Goal: Information Seeking & Learning: Understand process/instructions

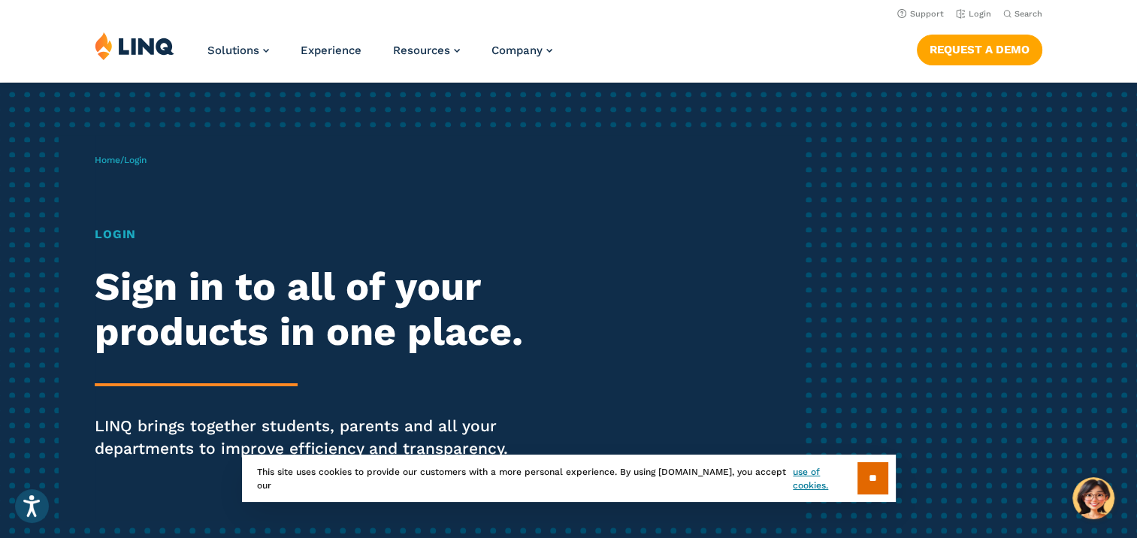
drag, startPoint x: 870, startPoint y: 487, endPoint x: 883, endPoint y: 458, distance: 31.3
click at [871, 485] on input "**" at bounding box center [872, 478] width 31 height 32
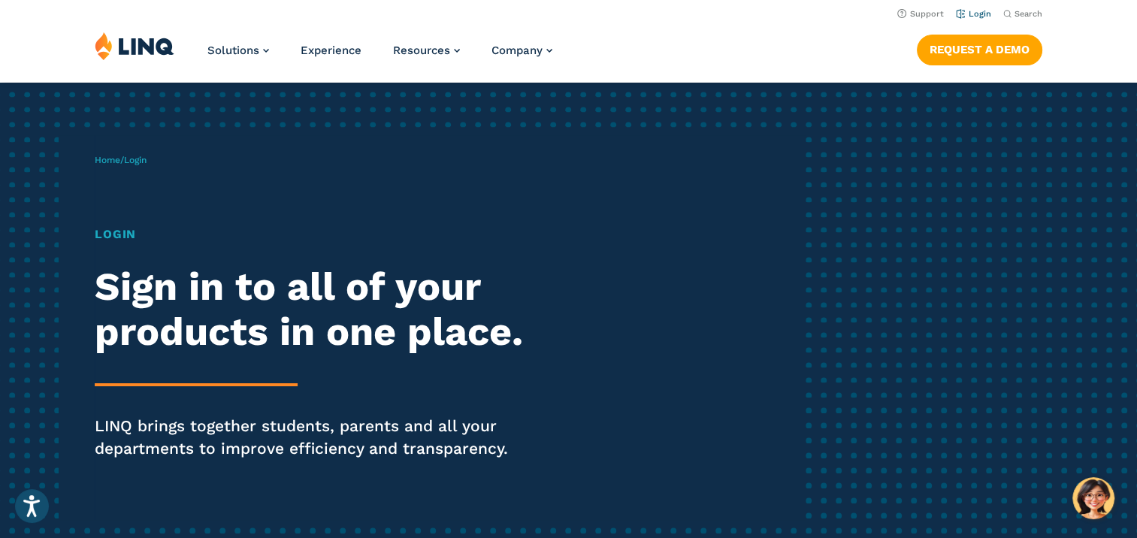
click at [971, 14] on link "Login" at bounding box center [973, 14] width 35 height 10
click at [127, 240] on h1 "Login" at bounding box center [314, 234] width 438 height 18
click at [121, 237] on h1 "Login" at bounding box center [314, 234] width 438 height 18
click at [122, 231] on h1 "Login" at bounding box center [314, 234] width 438 height 18
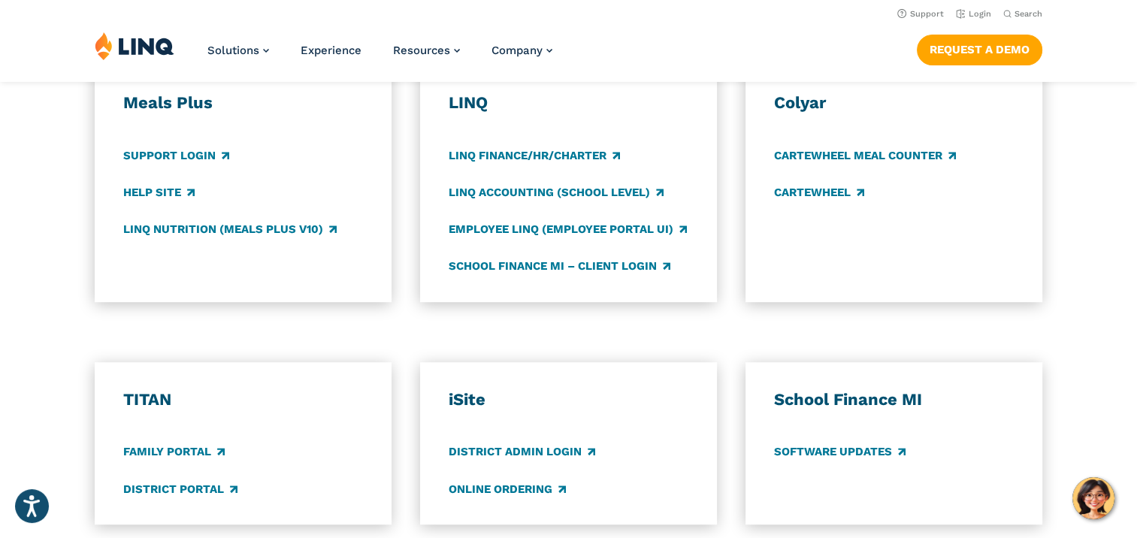
scroll to position [751, 0]
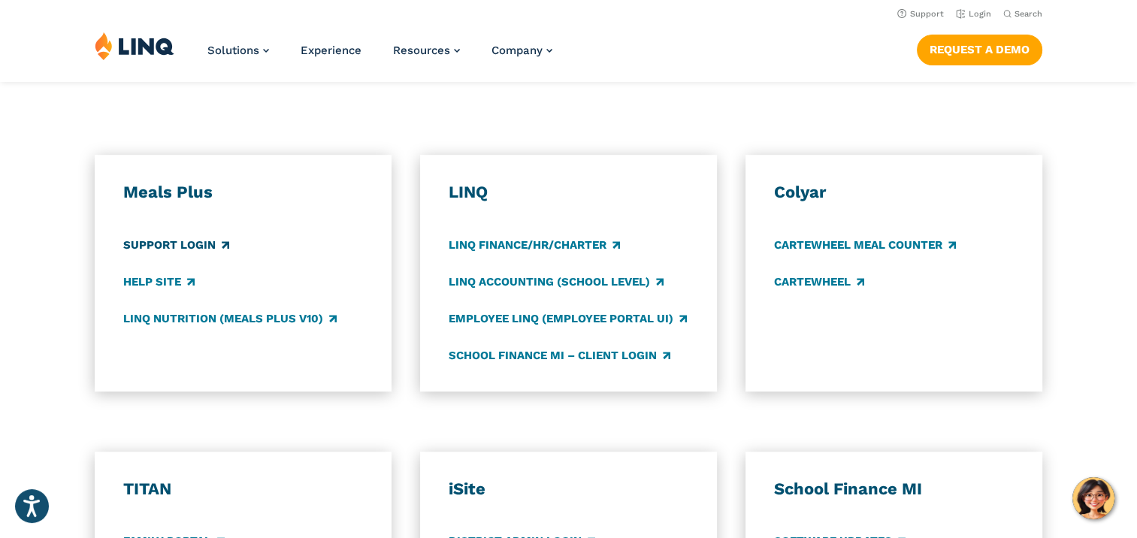
click at [166, 244] on link "Support Login" at bounding box center [176, 245] width 106 height 17
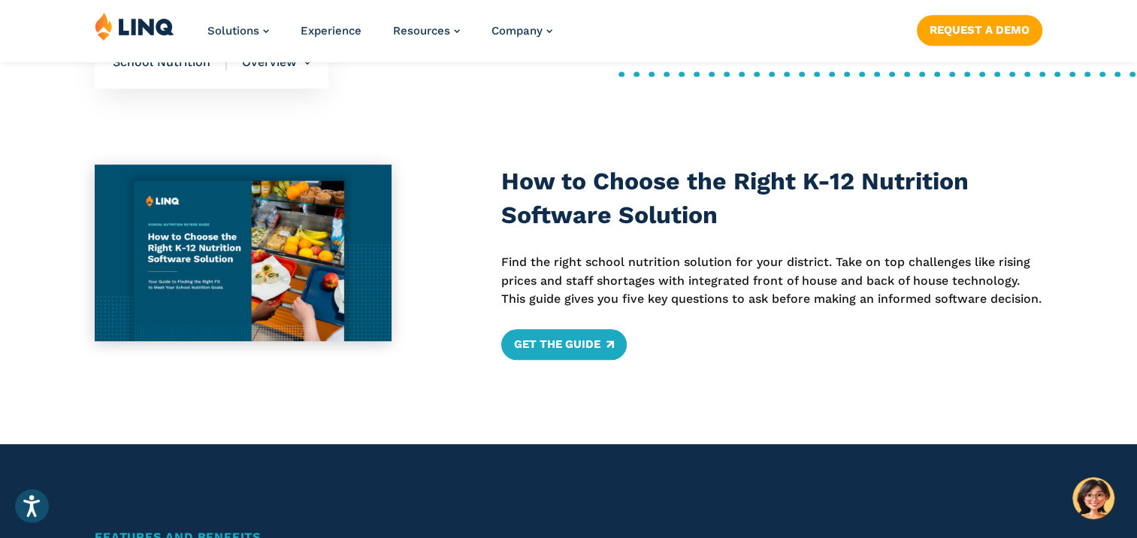
scroll to position [601, 0]
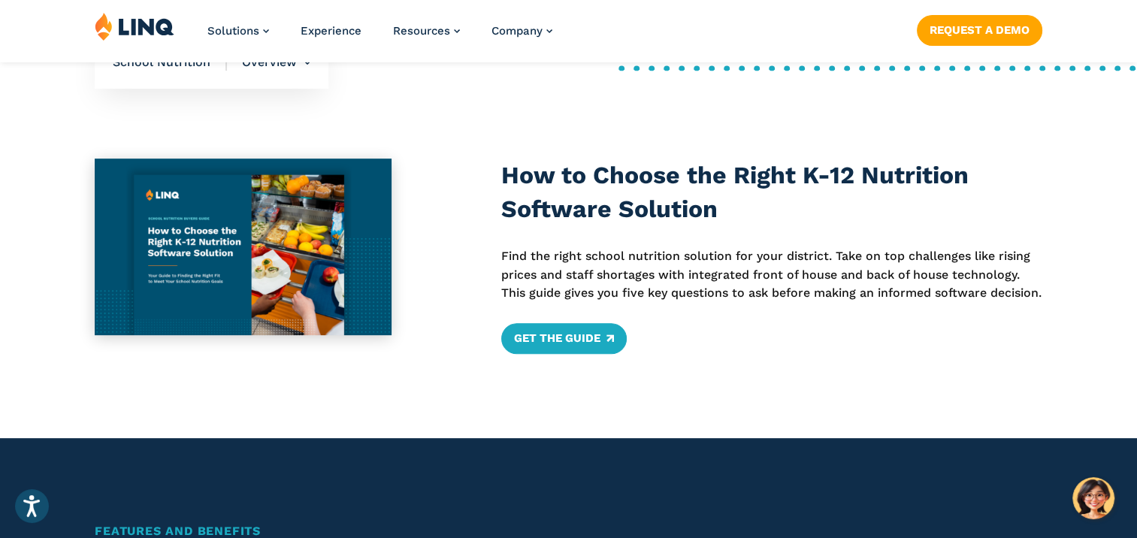
click at [175, 260] on img at bounding box center [243, 247] width 297 height 177
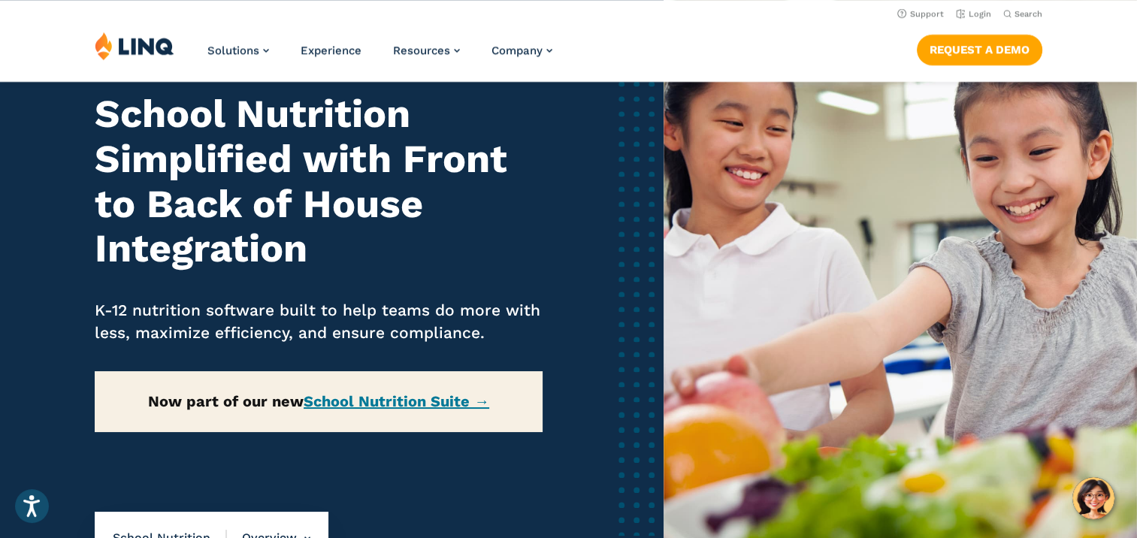
scroll to position [0, 0]
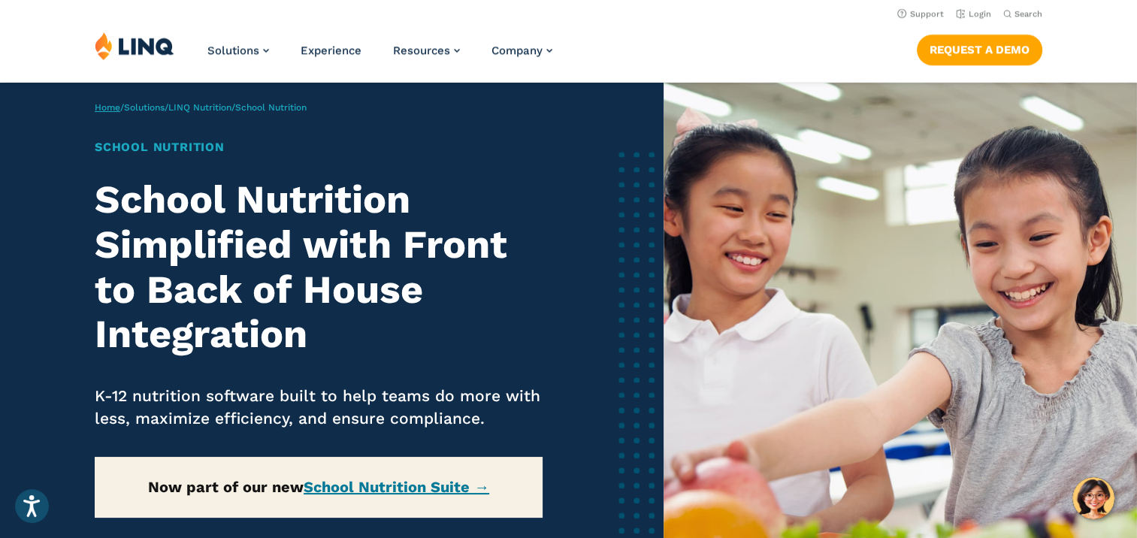
click at [112, 108] on link "Home" at bounding box center [108, 107] width 26 height 11
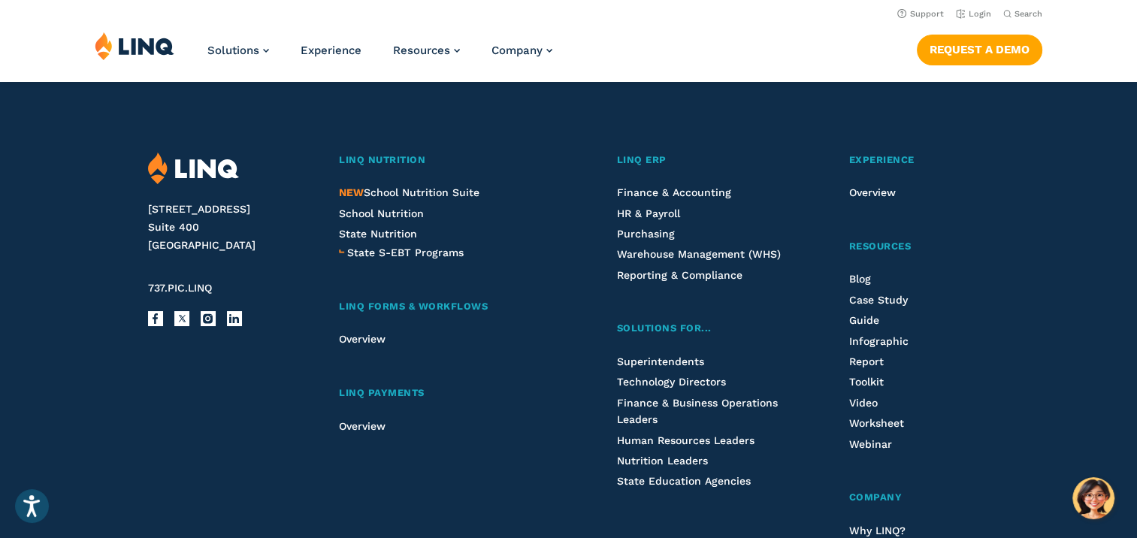
scroll to position [3757, 0]
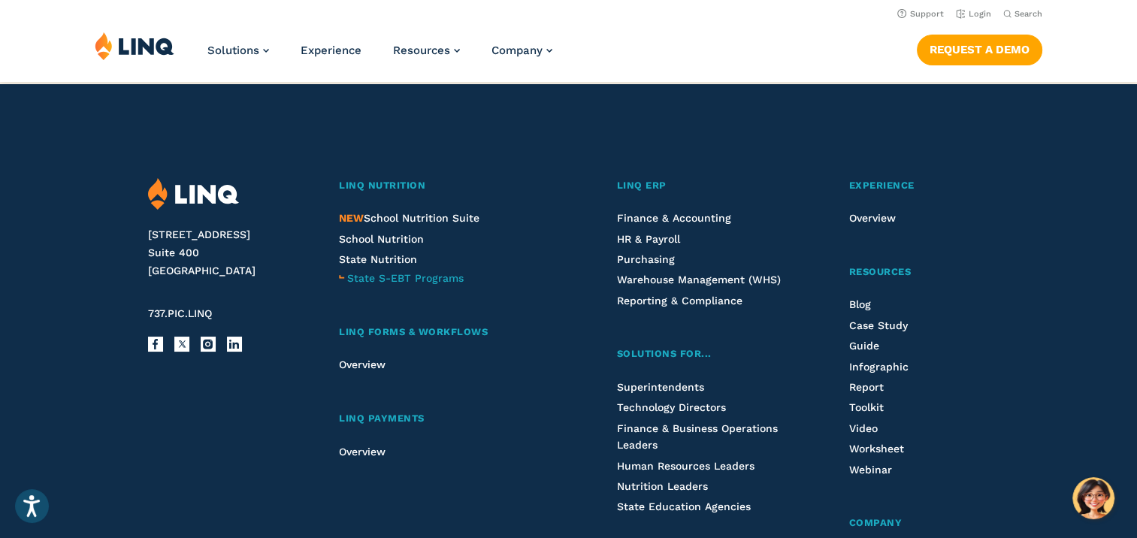
click at [393, 282] on span "State S-EBT Programs" at bounding box center [405, 278] width 116 height 12
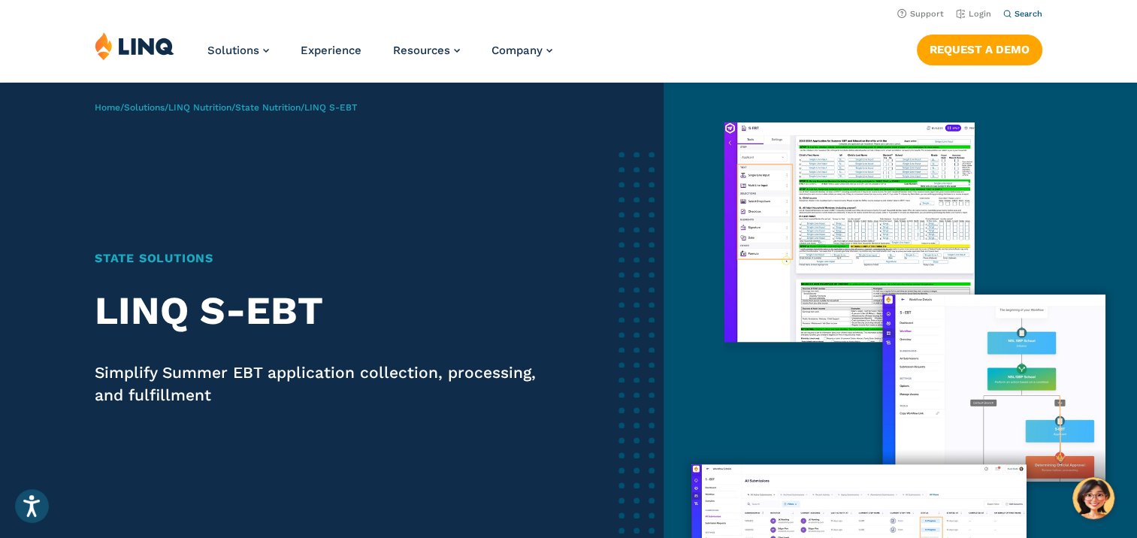
click at [1035, 11] on span "Search" at bounding box center [1028, 14] width 28 height 10
drag, startPoint x: 950, startPoint y: 63, endPoint x: 948, endPoint y: 72, distance: 9.1
click at [950, 63] on form "Search for:" at bounding box center [888, 49] width 308 height 41
click at [916, 57] on input "Search for:" at bounding box center [888, 51] width 272 height 16
type input "**********"
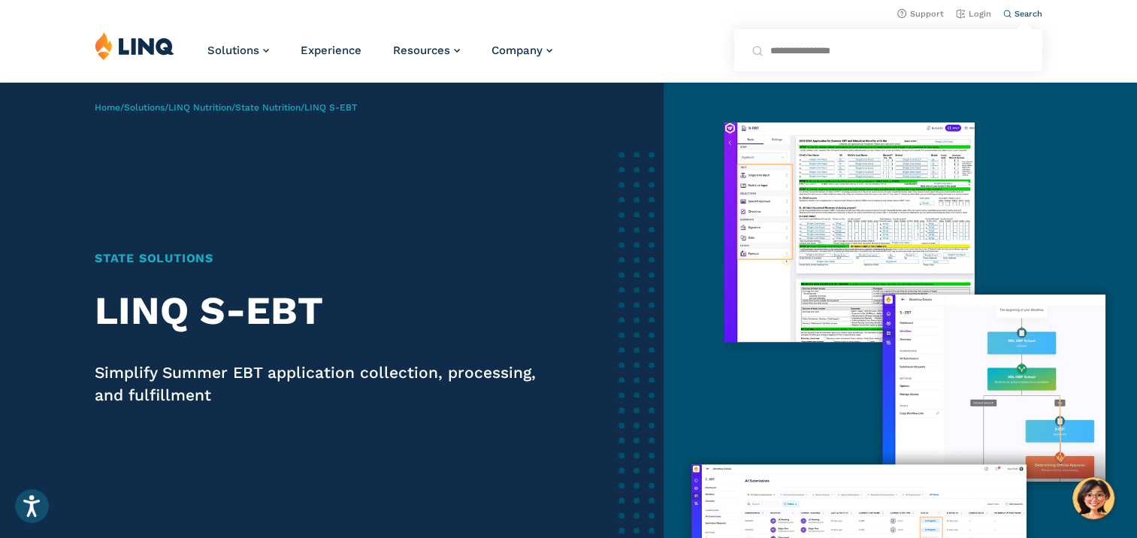
click at [1023, 41] on button "Submit Search" at bounding box center [1023, 41] width 1 height 1
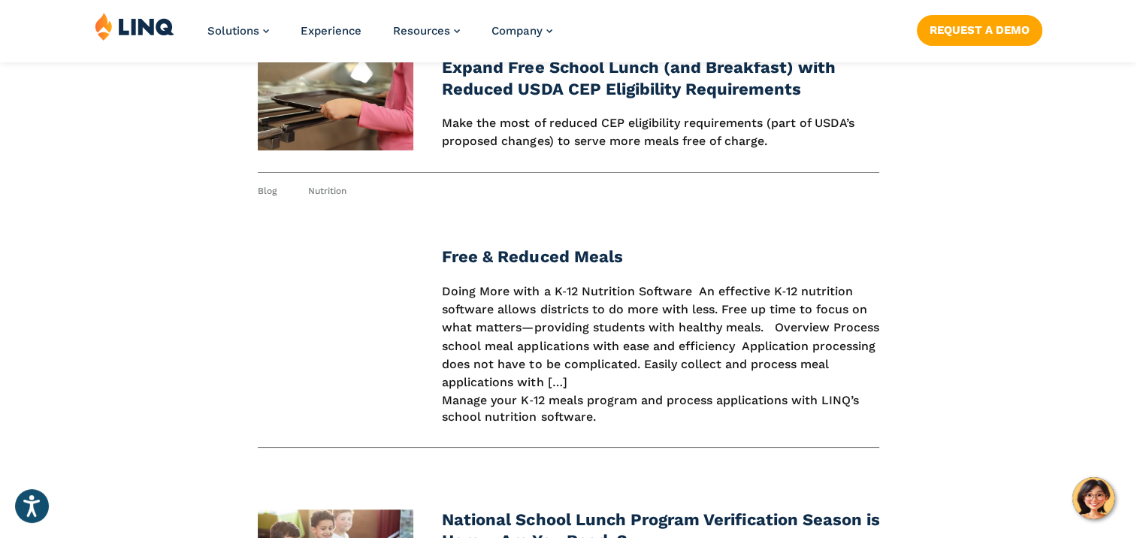
scroll to position [1202, 0]
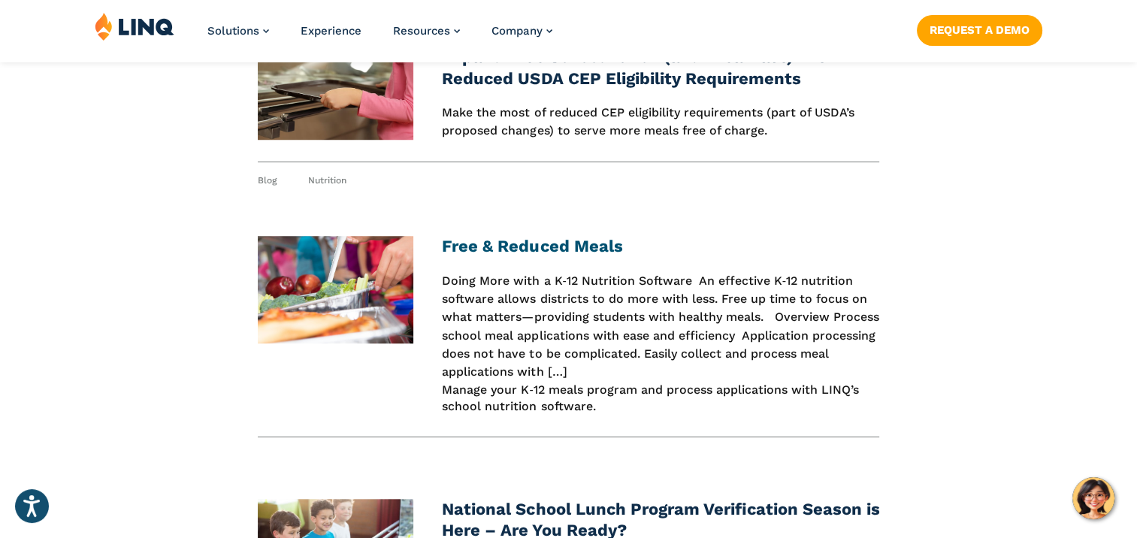
click at [581, 255] on link "Free & Reduced Meals" at bounding box center [532, 246] width 180 height 19
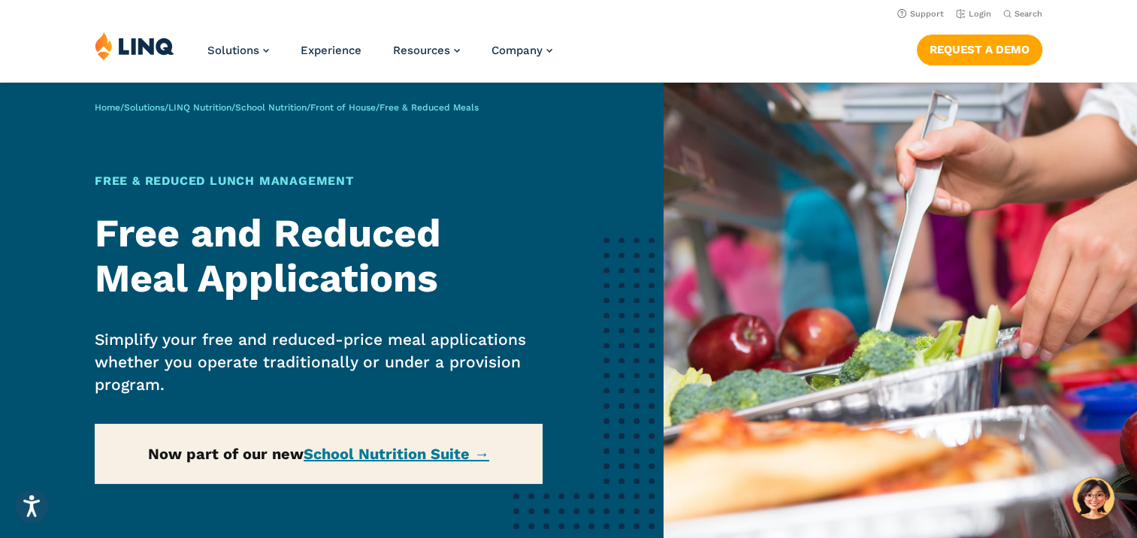
click at [451, 468] on div "Home / Solutions / LINQ Nutrition / School Nutrition / Front of House / Free & …" at bounding box center [331, 355] width 663 height 545
click at [436, 455] on div "Home / Solutions / LINQ Nutrition / School Nutrition / Front of House / Free & …" at bounding box center [331, 355] width 663 height 545
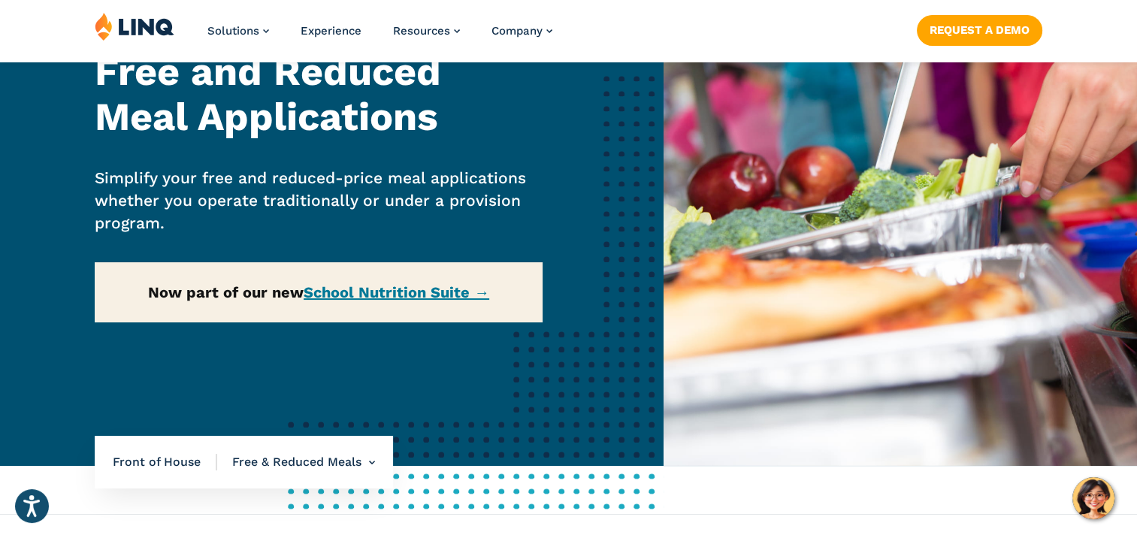
scroll to position [301, 0]
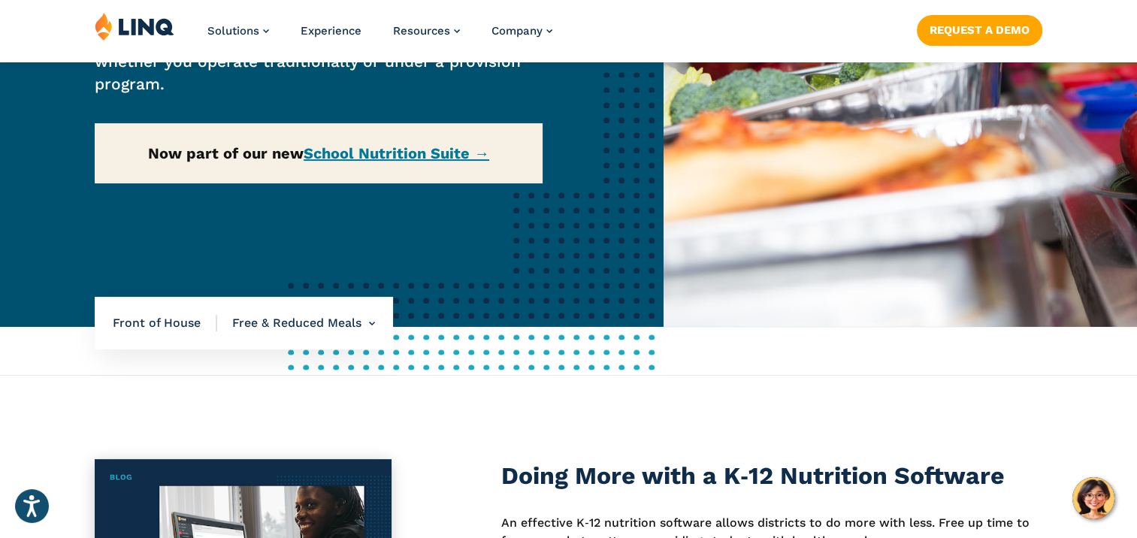
click at [362, 147] on div "Home / Solutions / LINQ Nutrition / School Nutrition / Front of House / Free & …" at bounding box center [331, 54] width 663 height 545
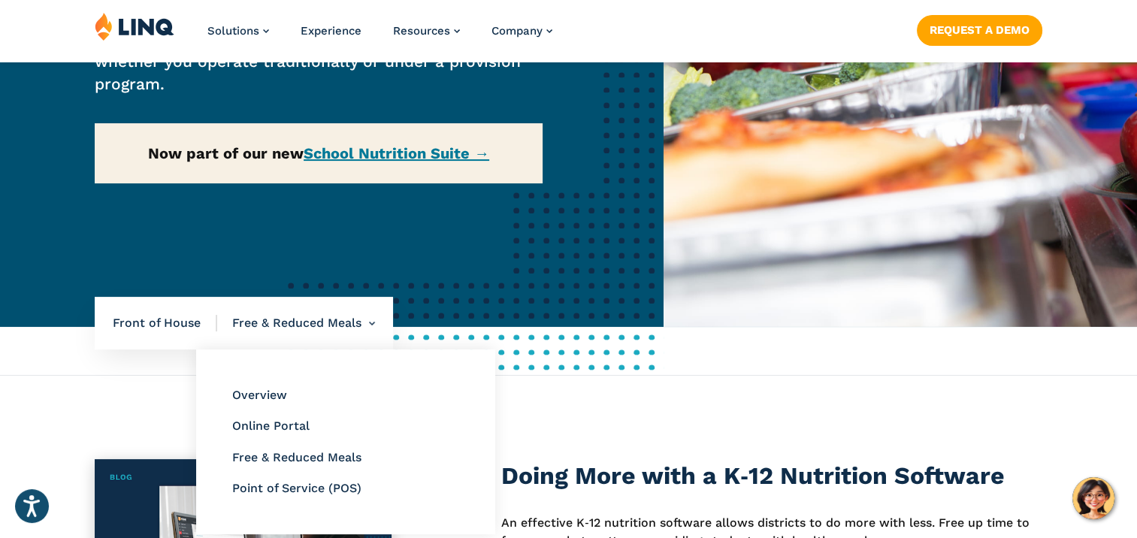
click at [297, 335] on li "Free & Reduced Meals Overview Online Portal Free & Reduced Meals Point of Servi…" at bounding box center [296, 323] width 158 height 53
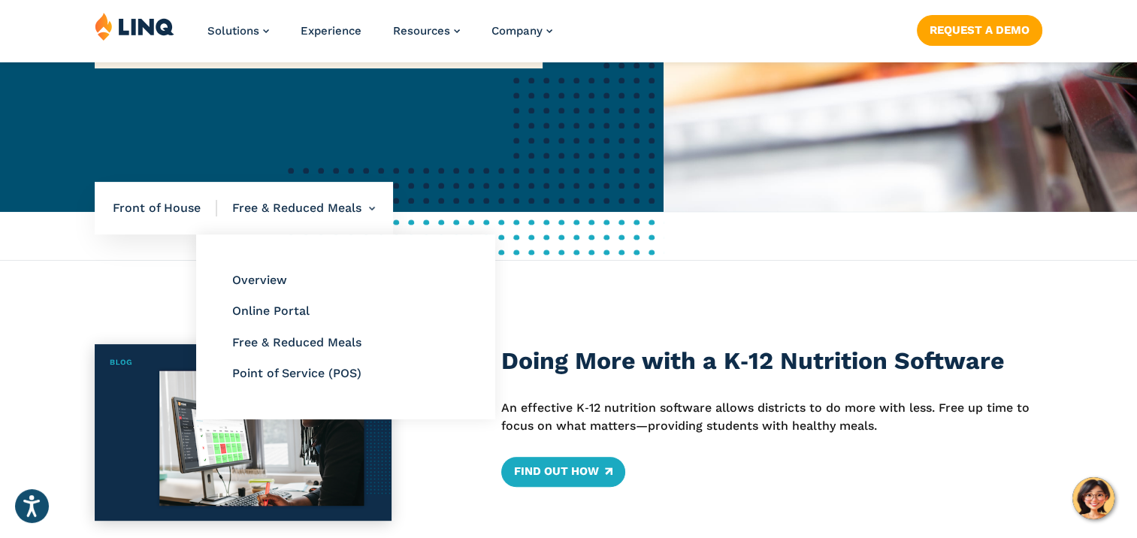
scroll to position [451, 0]
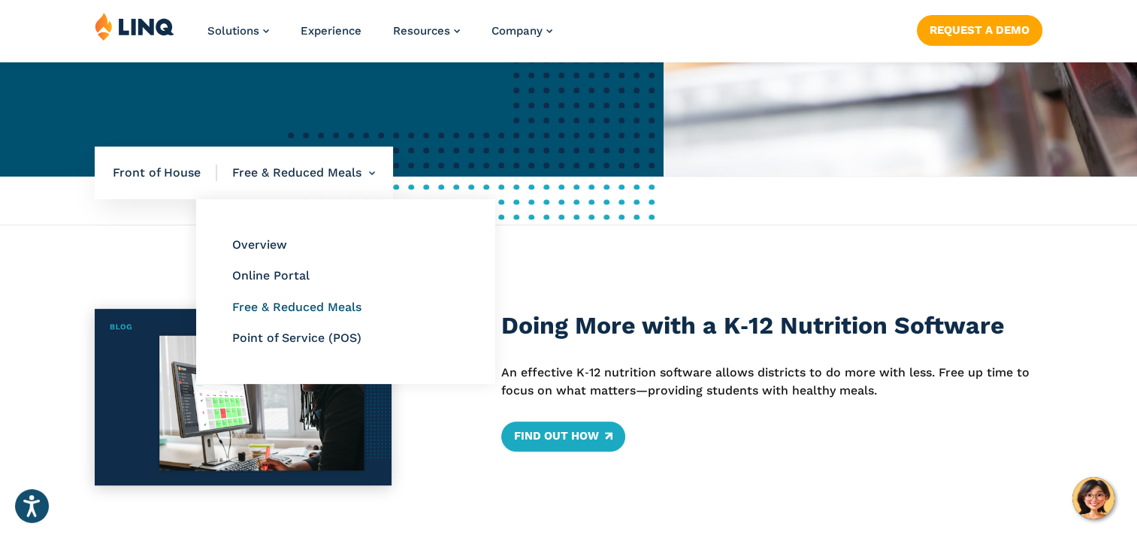
click at [300, 304] on link "Free & Reduced Meals" at bounding box center [296, 307] width 129 height 14
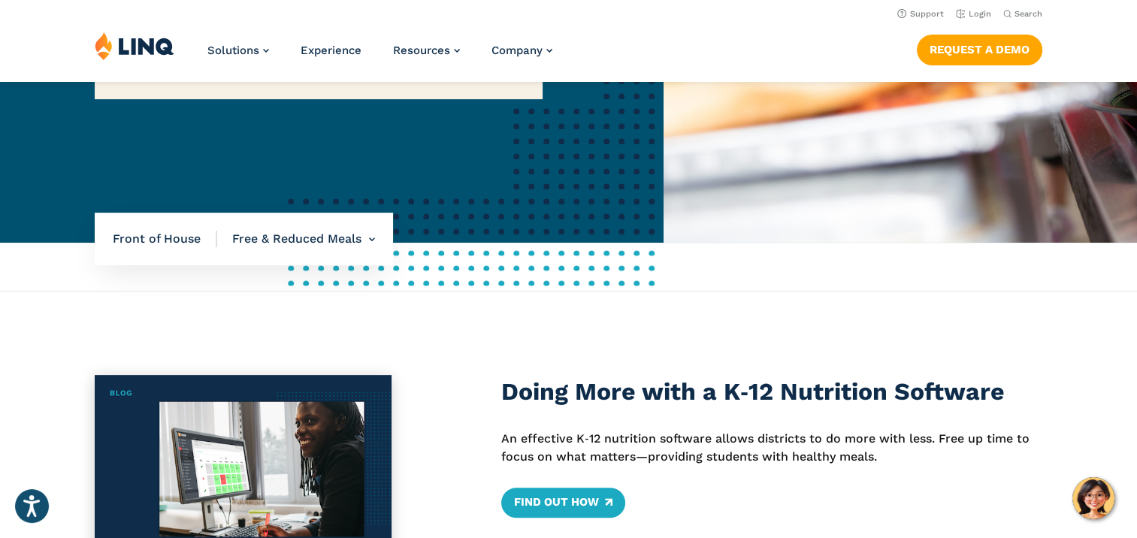
scroll to position [376, 0]
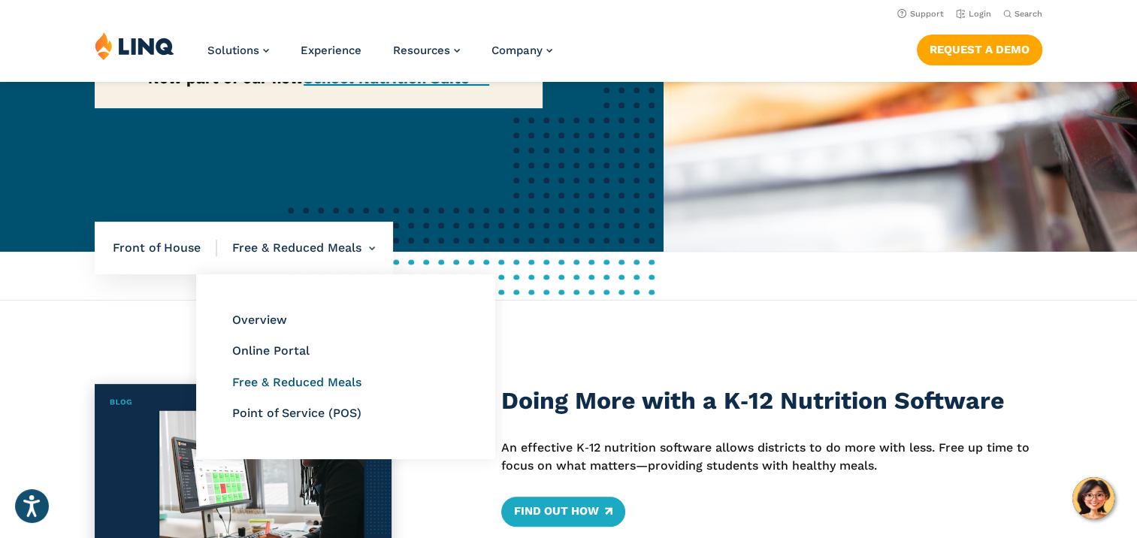
click at [280, 385] on link "Free & Reduced Meals" at bounding box center [296, 382] width 129 height 14
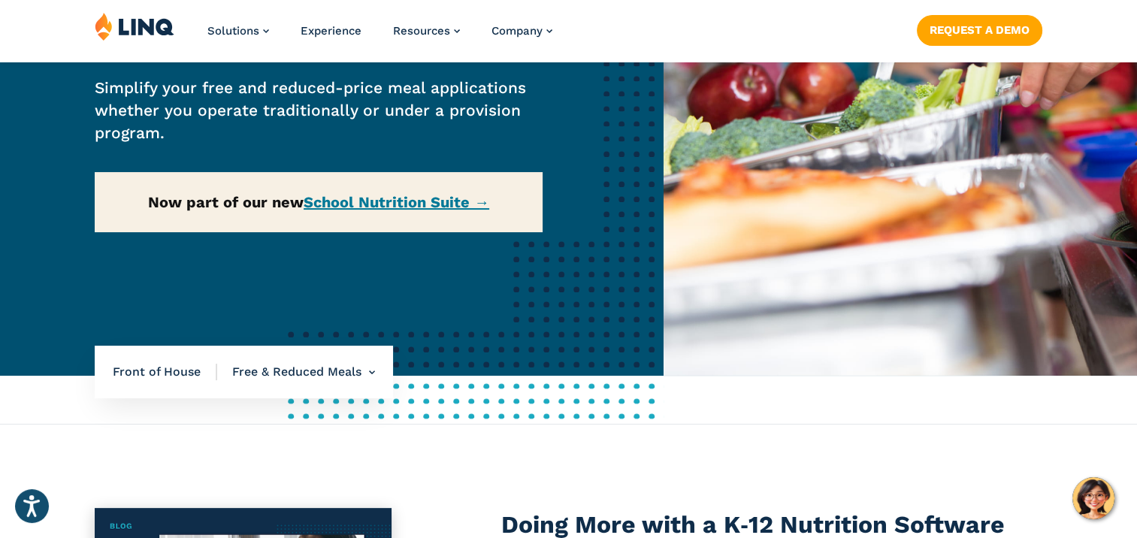
scroll to position [301, 0]
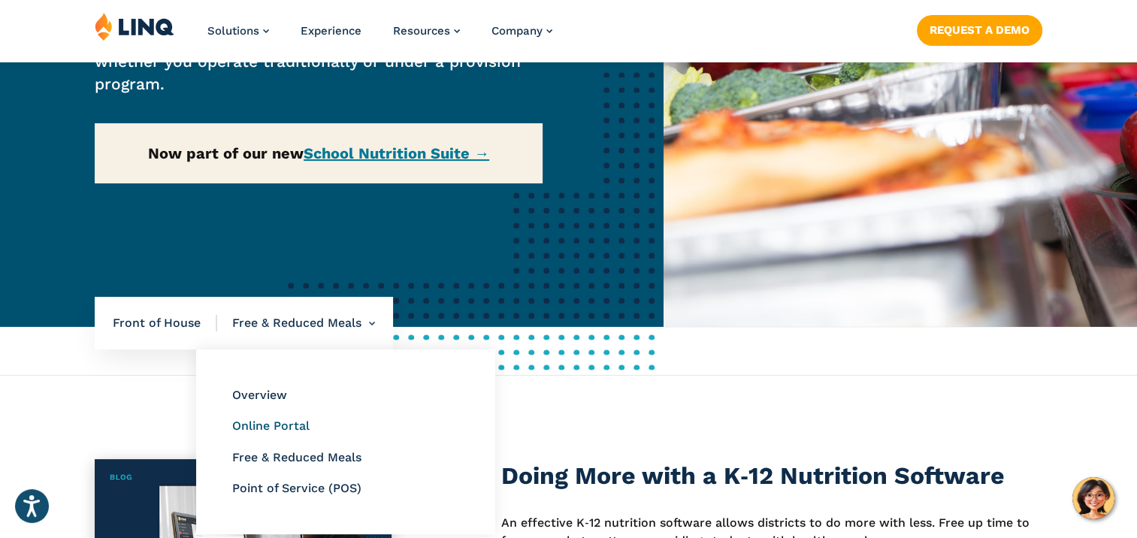
click at [298, 428] on link "Online Portal" at bounding box center [270, 426] width 77 height 14
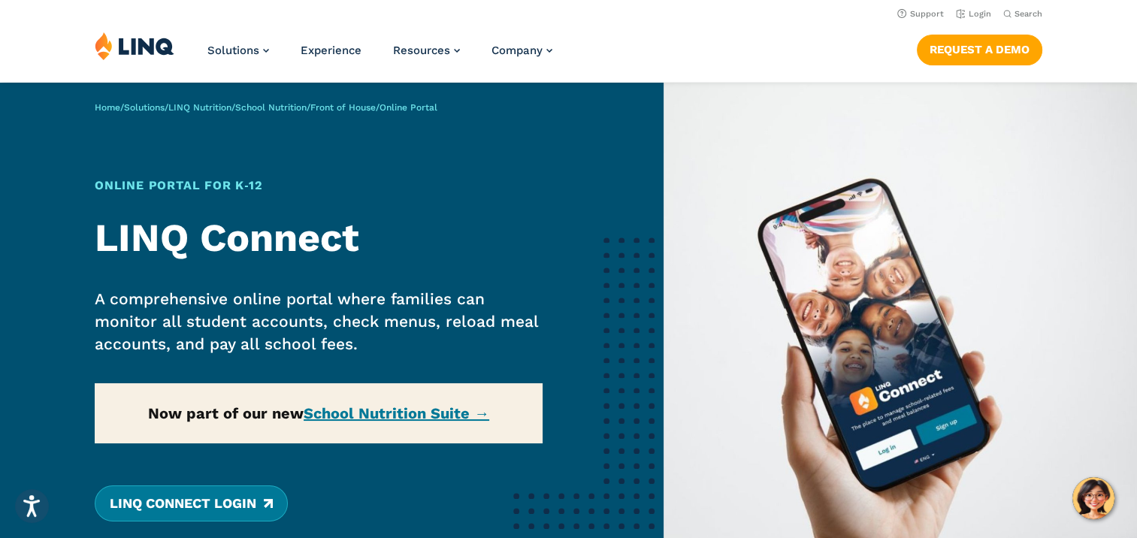
click at [224, 507] on link "LINQ Connect Login" at bounding box center [191, 503] width 193 height 36
